Goal: Transaction & Acquisition: Download file/media

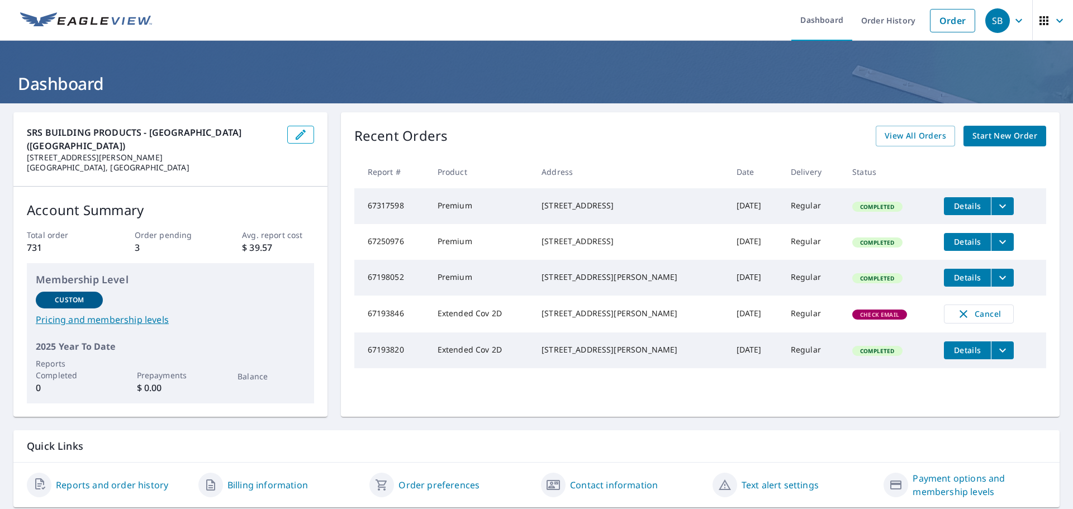
click at [614, 211] on div "[STREET_ADDRESS]" at bounding box center [630, 205] width 177 height 11
click at [961, 205] on span "Details" at bounding box center [968, 206] width 34 height 11
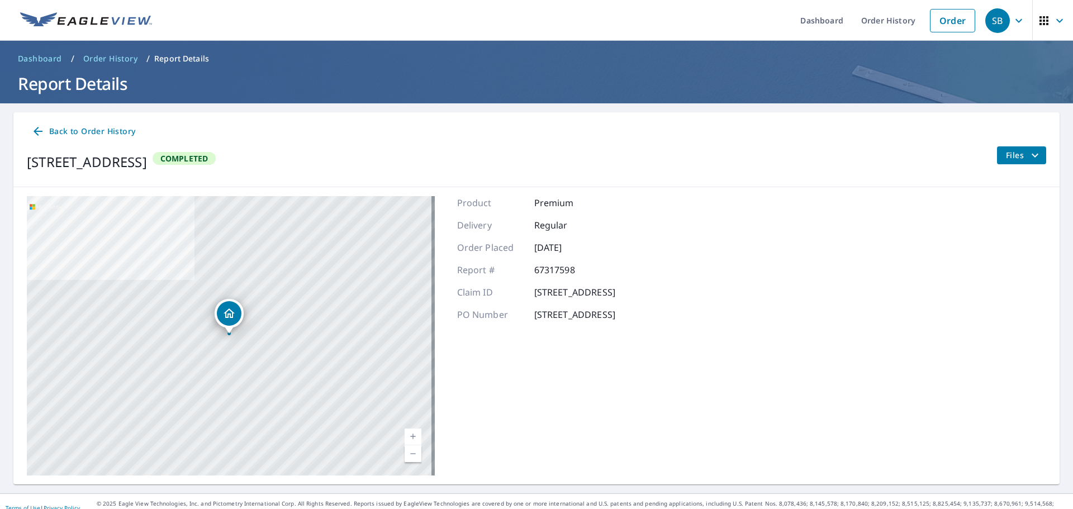
click at [1041, 144] on div "Back to Order History [STREET_ADDRESS] Completed Files" at bounding box center [536, 149] width 1046 height 75
click at [1018, 151] on span "Files" at bounding box center [1024, 155] width 36 height 13
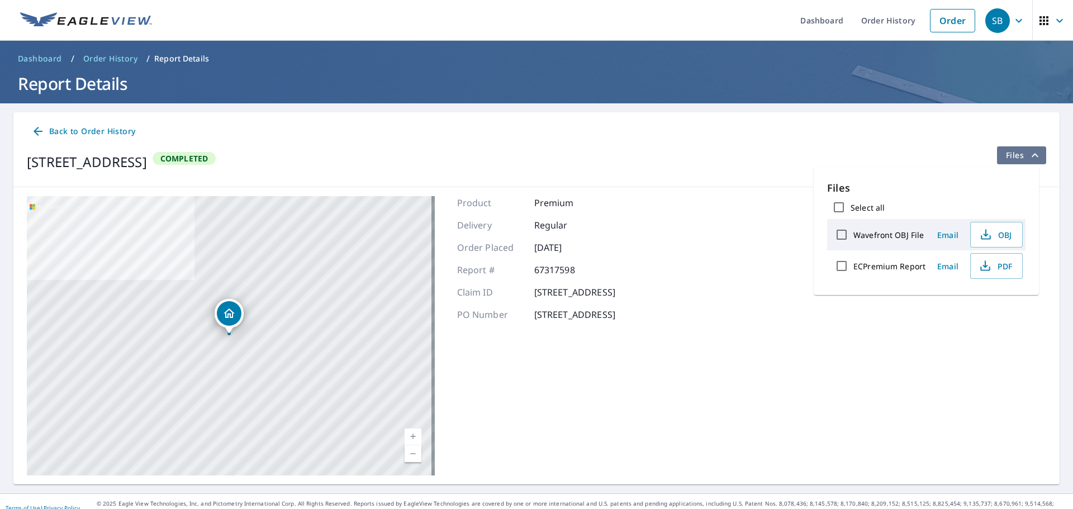
click at [1018, 151] on span "Files" at bounding box center [1024, 155] width 36 height 13
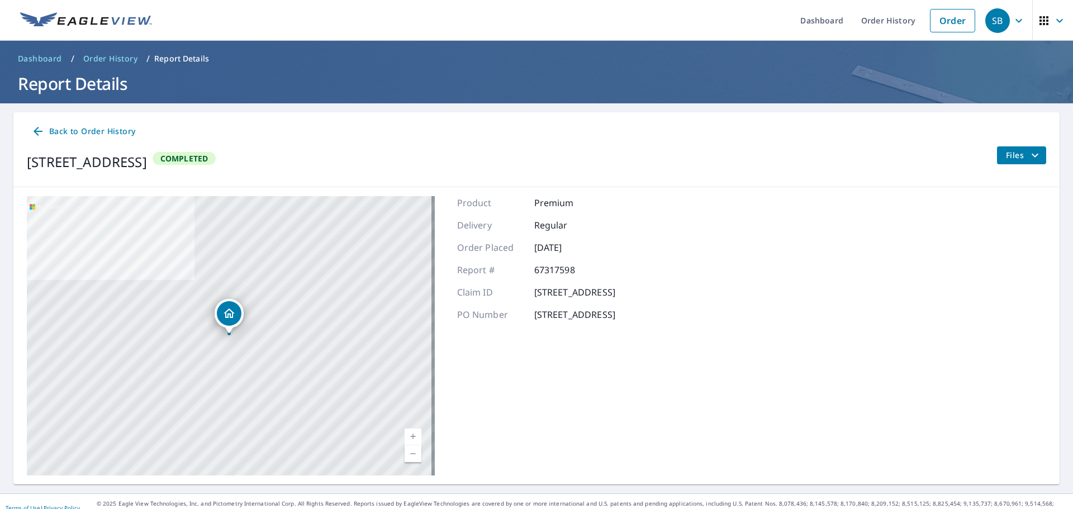
click at [1030, 152] on icon "filesDropdownBtn-67317598" at bounding box center [1035, 155] width 13 height 13
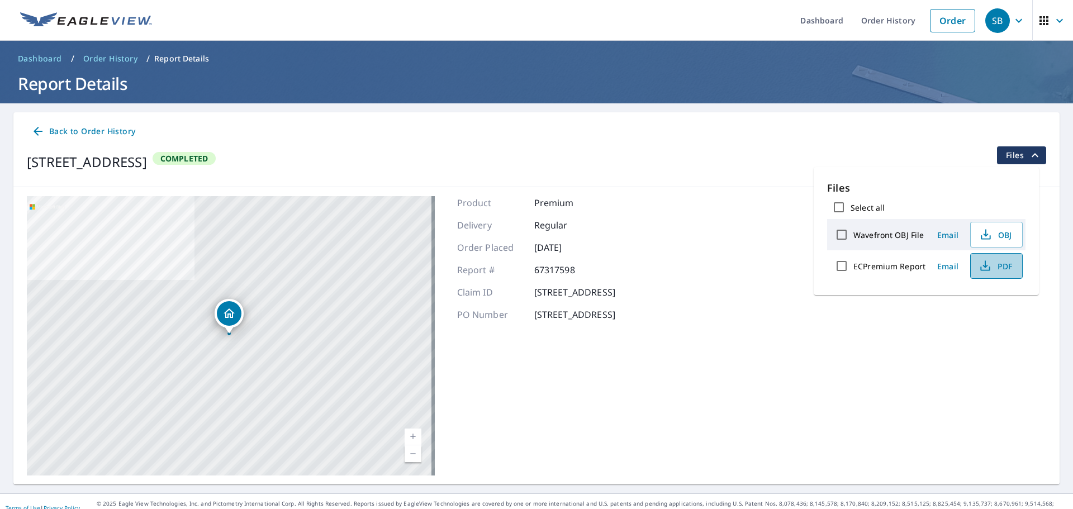
click at [993, 263] on span "PDF" at bounding box center [996, 265] width 36 height 13
